Goal: Task Accomplishment & Management: Manage account settings

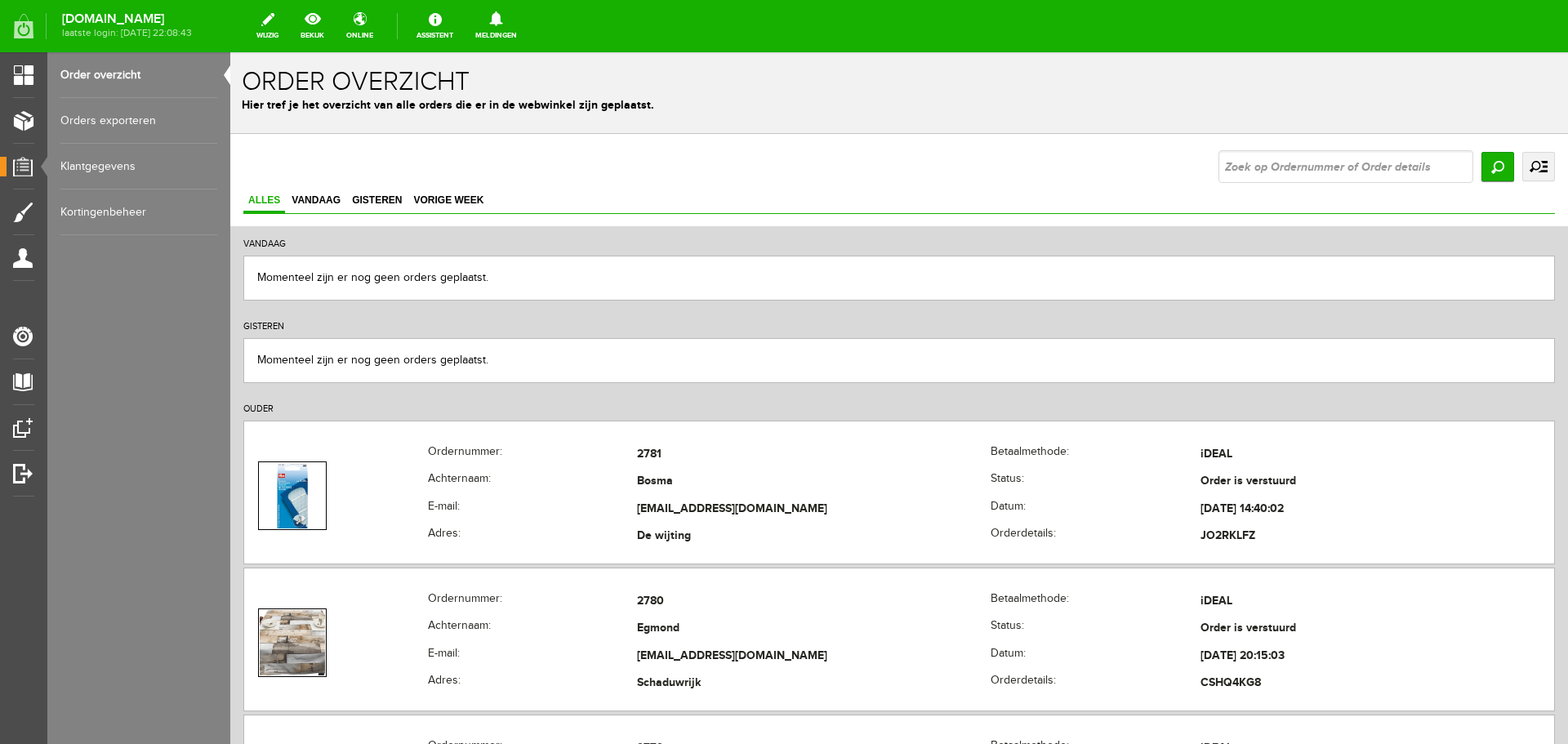
click at [75, 73] on link "Order overzicht" at bounding box center [138, 75] width 157 height 46
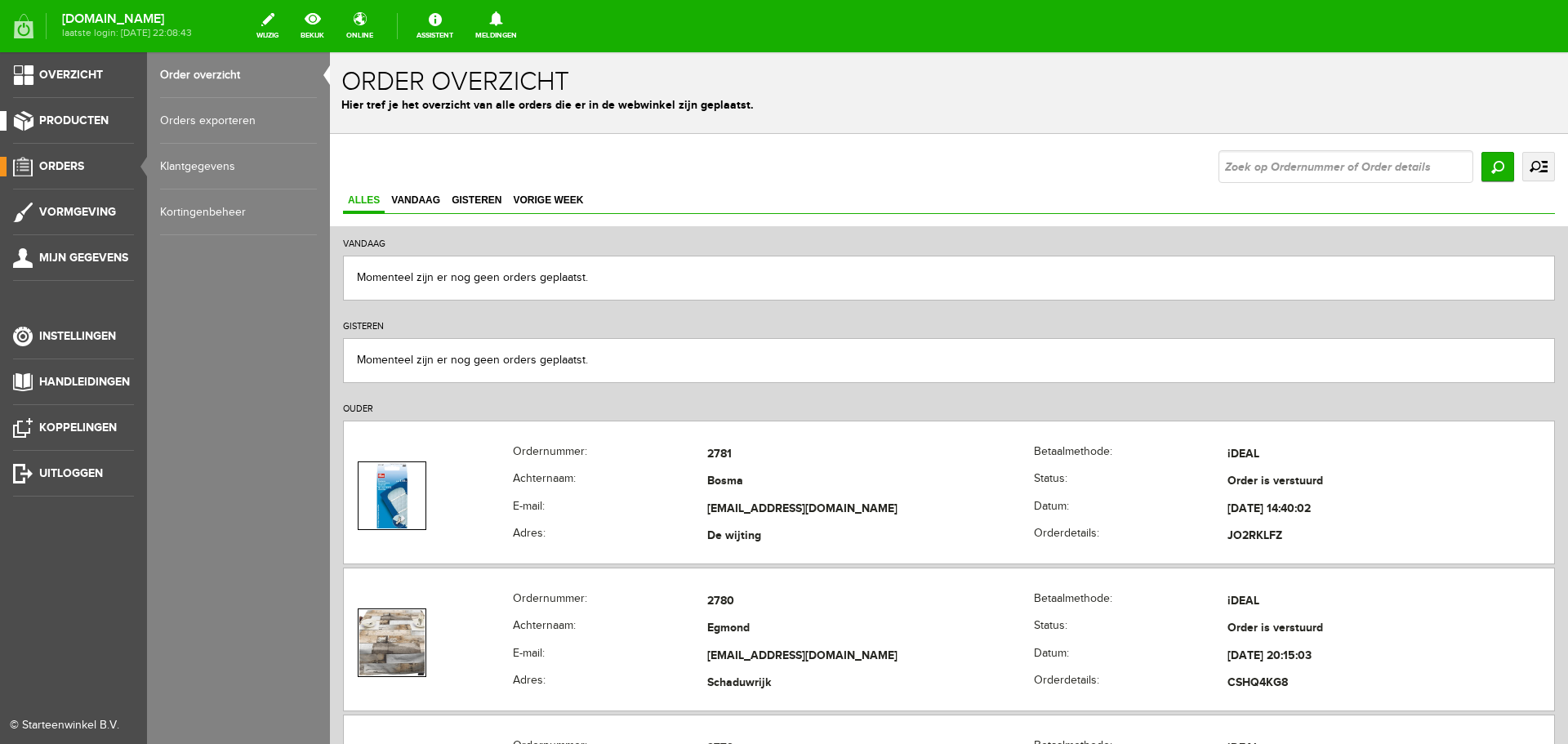
click at [60, 120] on span "Producten" at bounding box center [74, 120] width 70 height 14
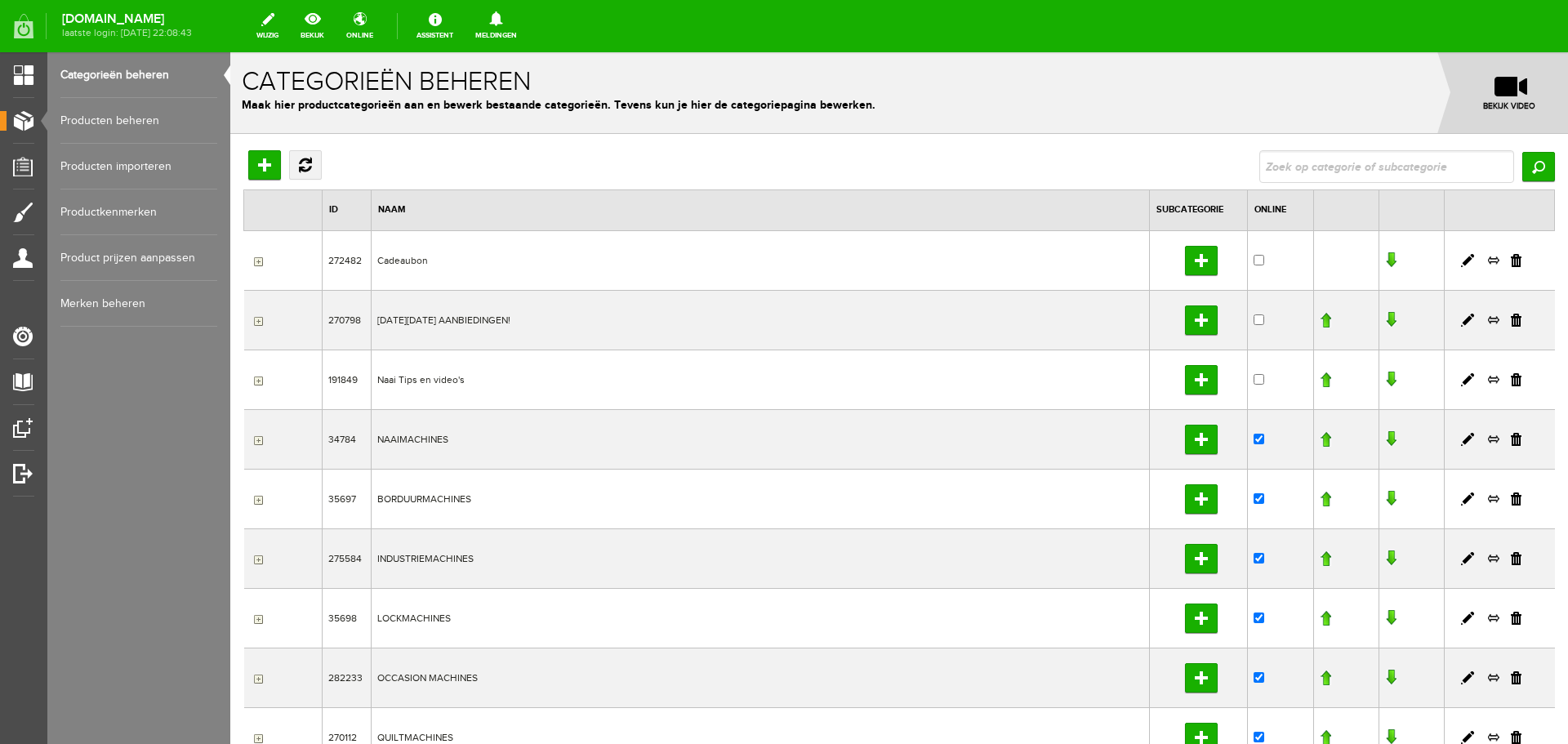
click at [131, 124] on link "Producten beheren" at bounding box center [138, 121] width 157 height 46
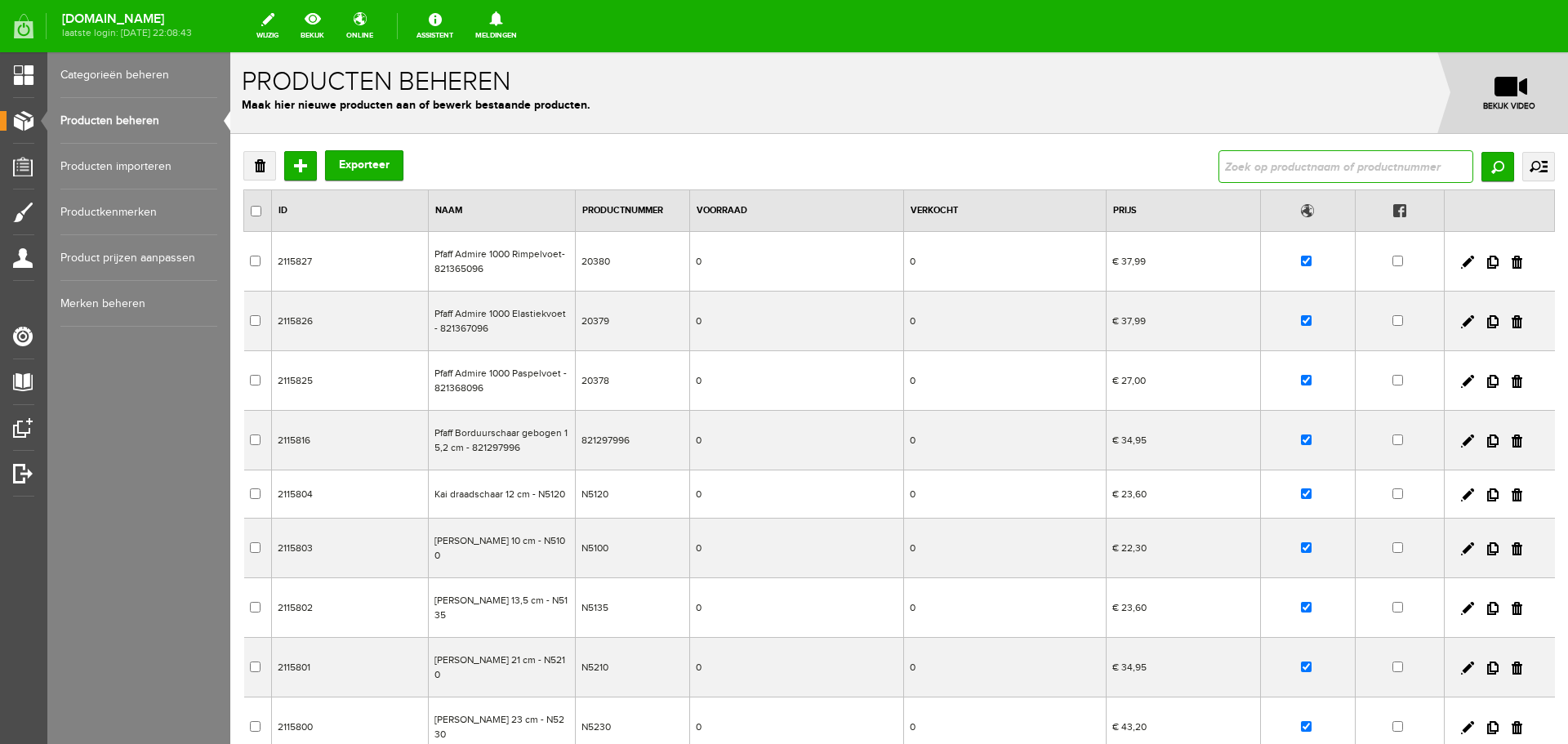
click at [1218, 172] on input "text" at bounding box center [1345, 166] width 255 height 33
type input "wt15"
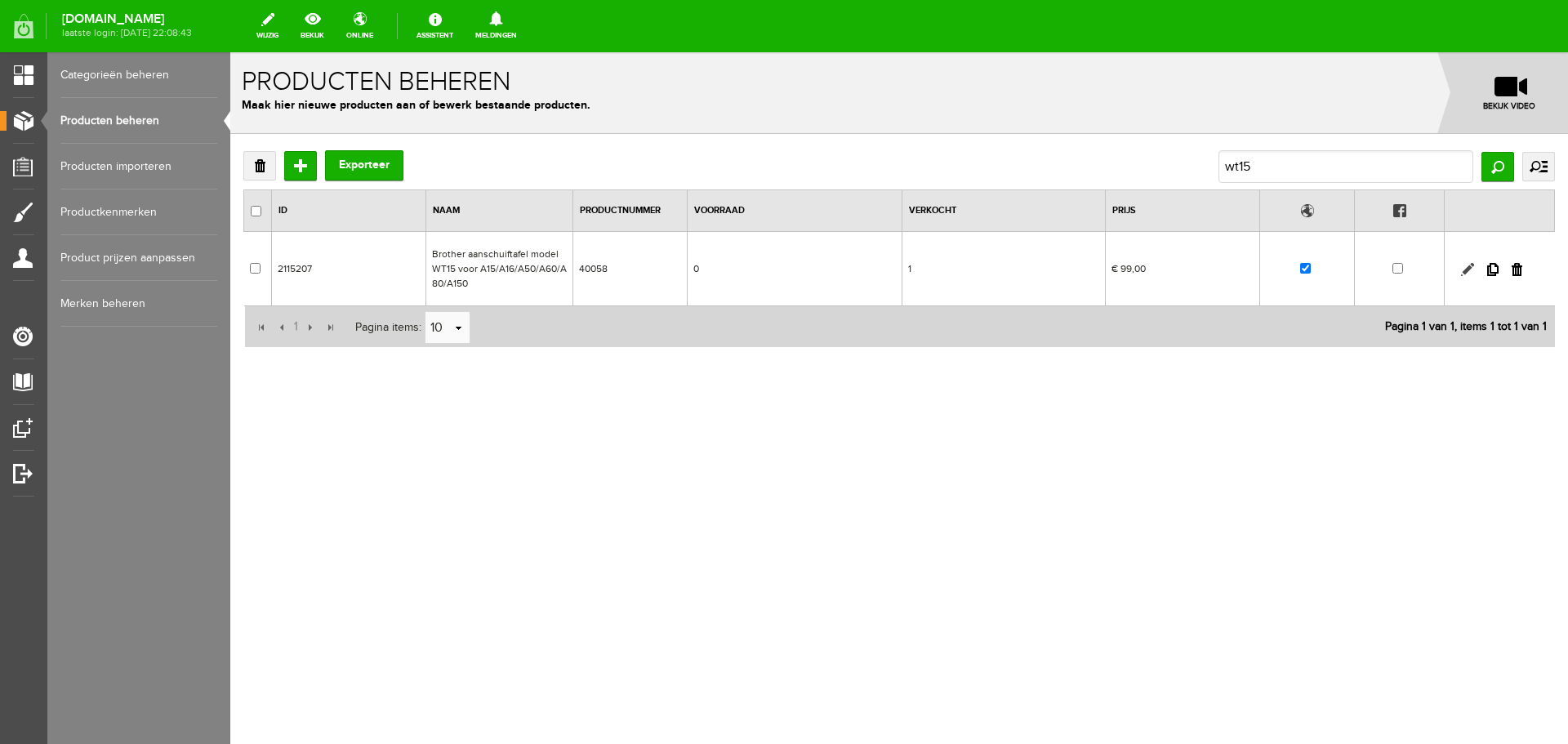
click at [1468, 268] on link at bounding box center [1467, 269] width 13 height 13
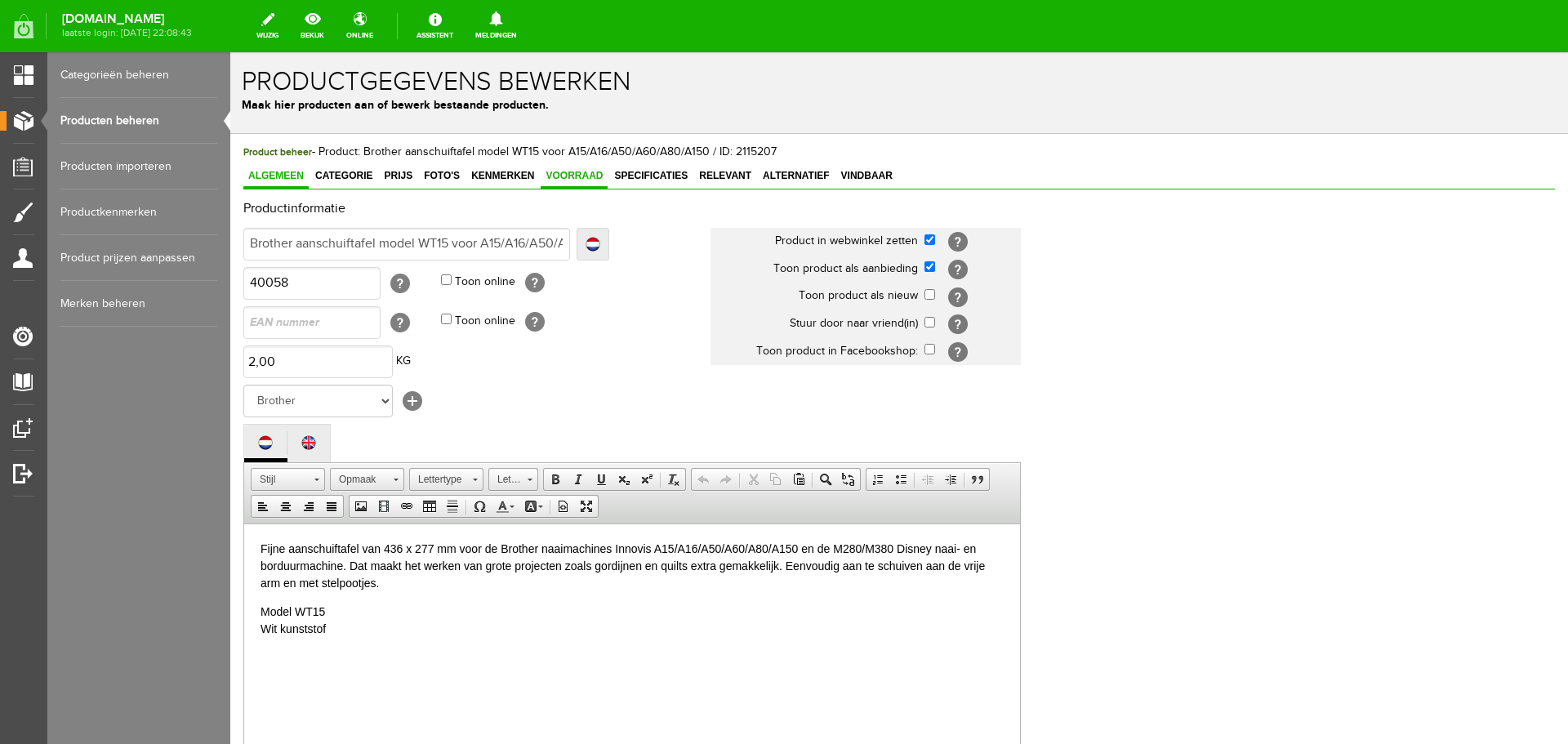
click at [585, 173] on span "Voorraad" at bounding box center [574, 175] width 67 height 11
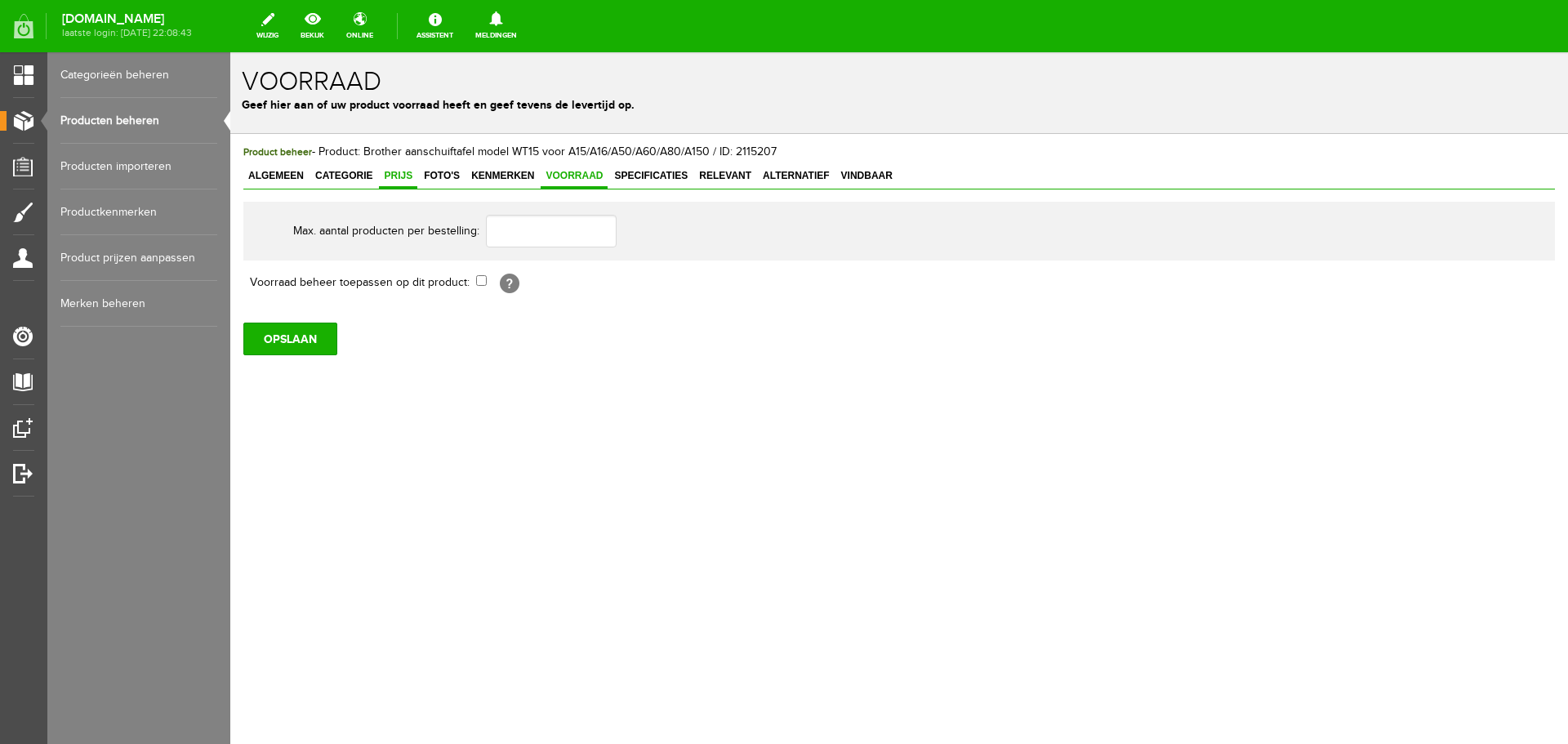
drag, startPoint x: 389, startPoint y: 173, endPoint x: 503, endPoint y: 201, distance: 117.4
click at [390, 174] on span "Prijs" at bounding box center [398, 175] width 38 height 11
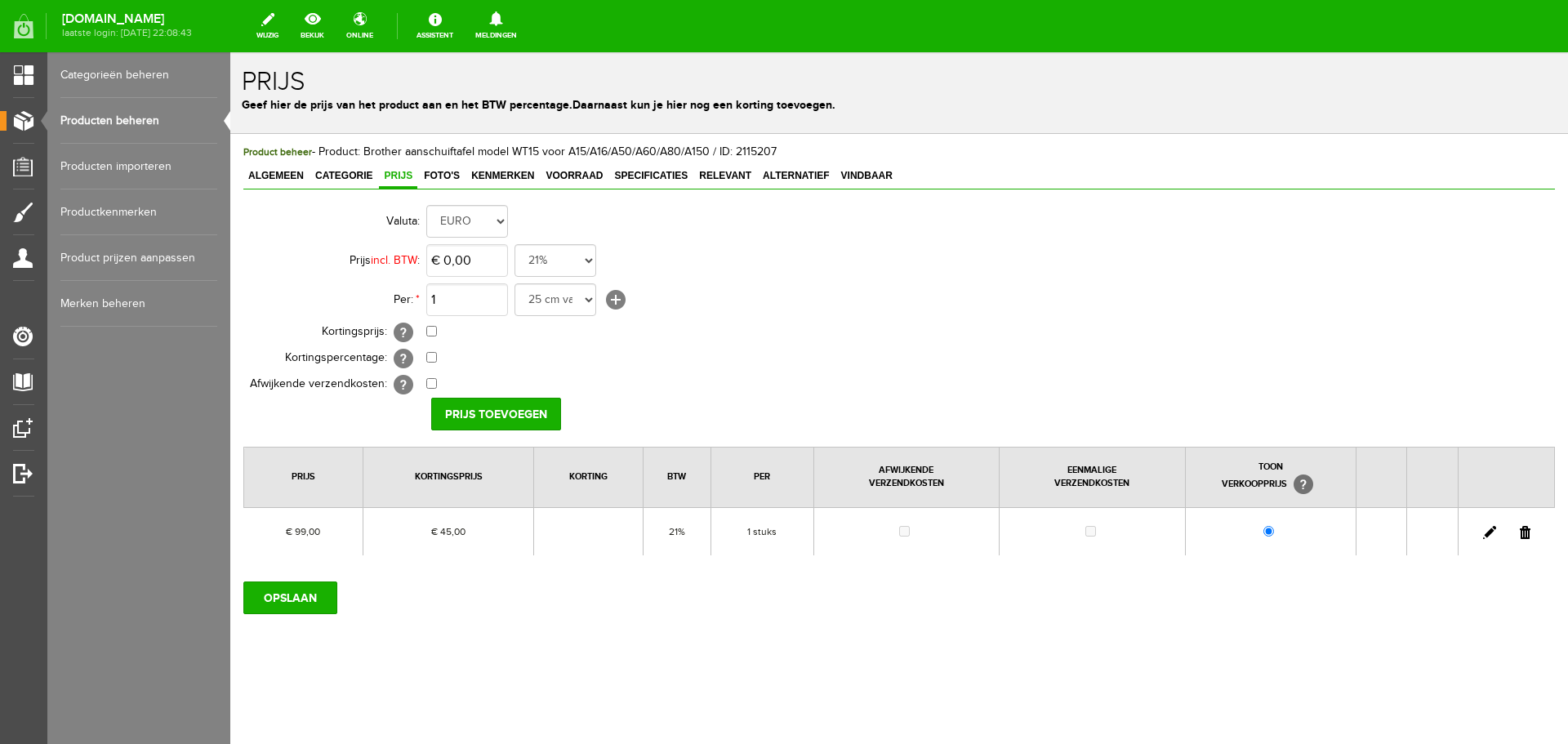
click at [1488, 530] on link at bounding box center [1489, 531] width 13 height 13
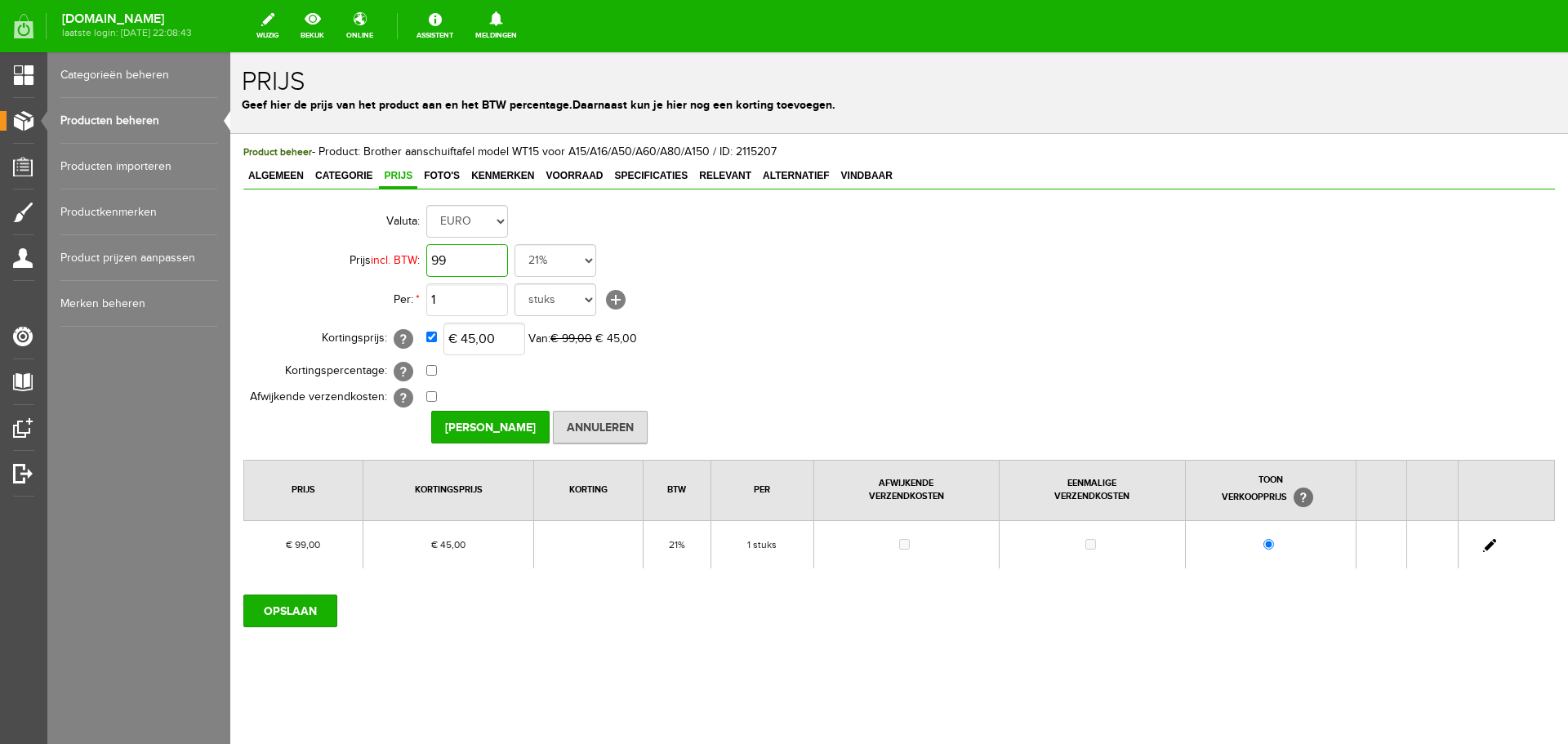
click at [484, 260] on input "99" at bounding box center [467, 260] width 81 height 33
type input "€ 99,00"
click at [461, 330] on input "45" at bounding box center [484, 339] width 81 height 33
type input "€ 49,00"
click at [471, 422] on input "[PERSON_NAME]" at bounding box center [491, 427] width 119 height 33
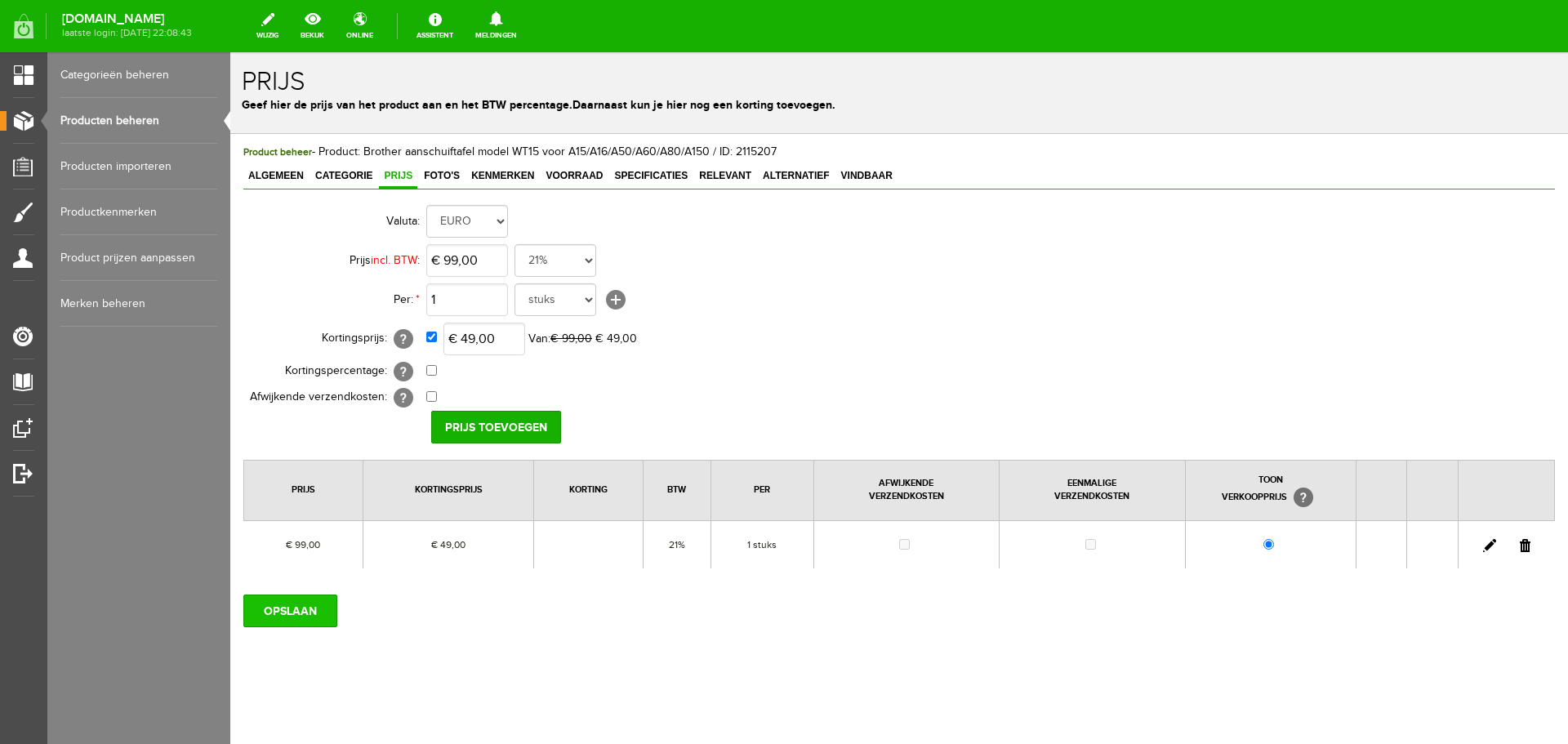
click at [296, 609] on input "OPSLAAN" at bounding box center [290, 610] width 94 height 33
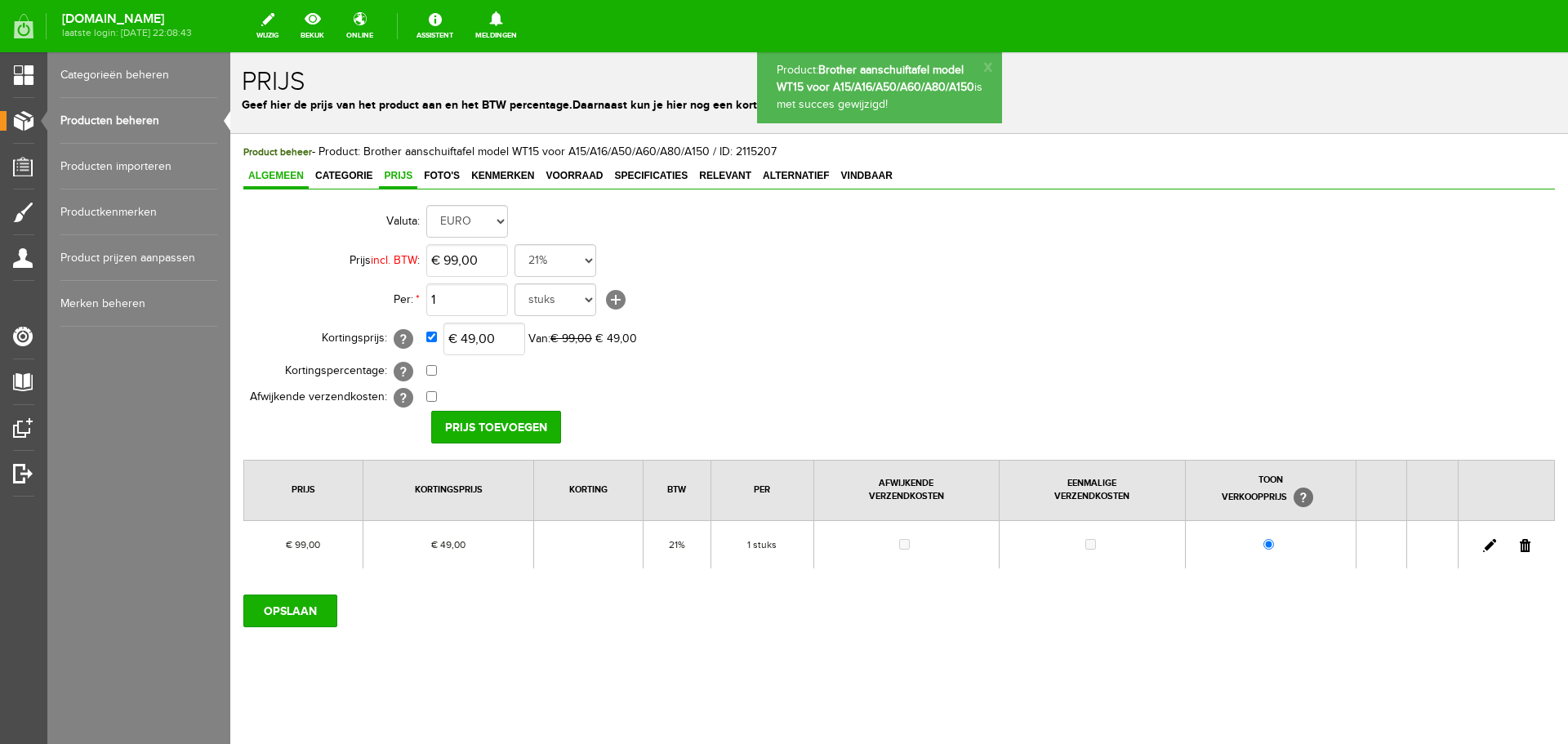
click at [282, 174] on span "Algemeen" at bounding box center [275, 175] width 65 height 11
